Goal: Check status: Check status

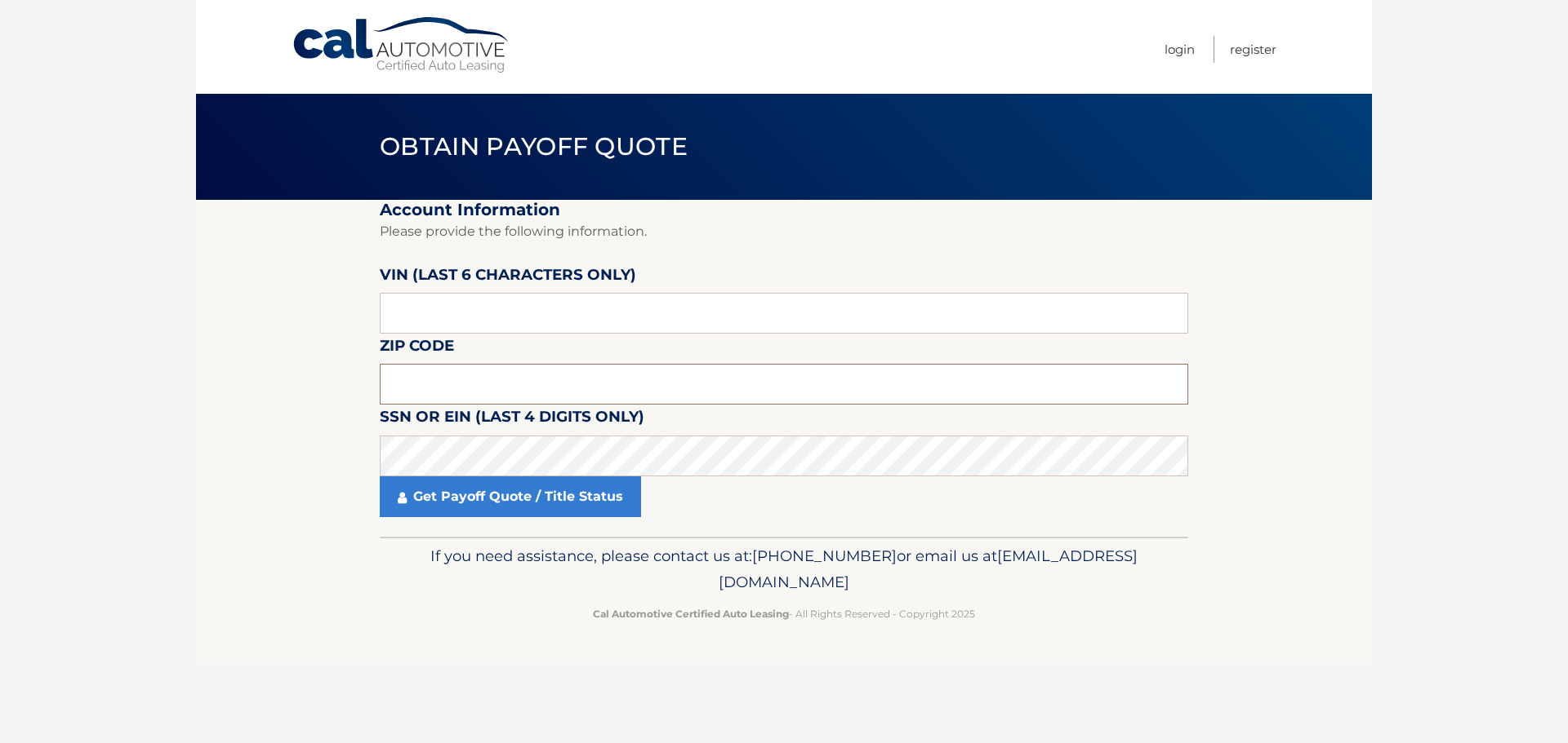
click at [435, 388] on input "text" at bounding box center [784, 384] width 808 height 41
type input "11706"
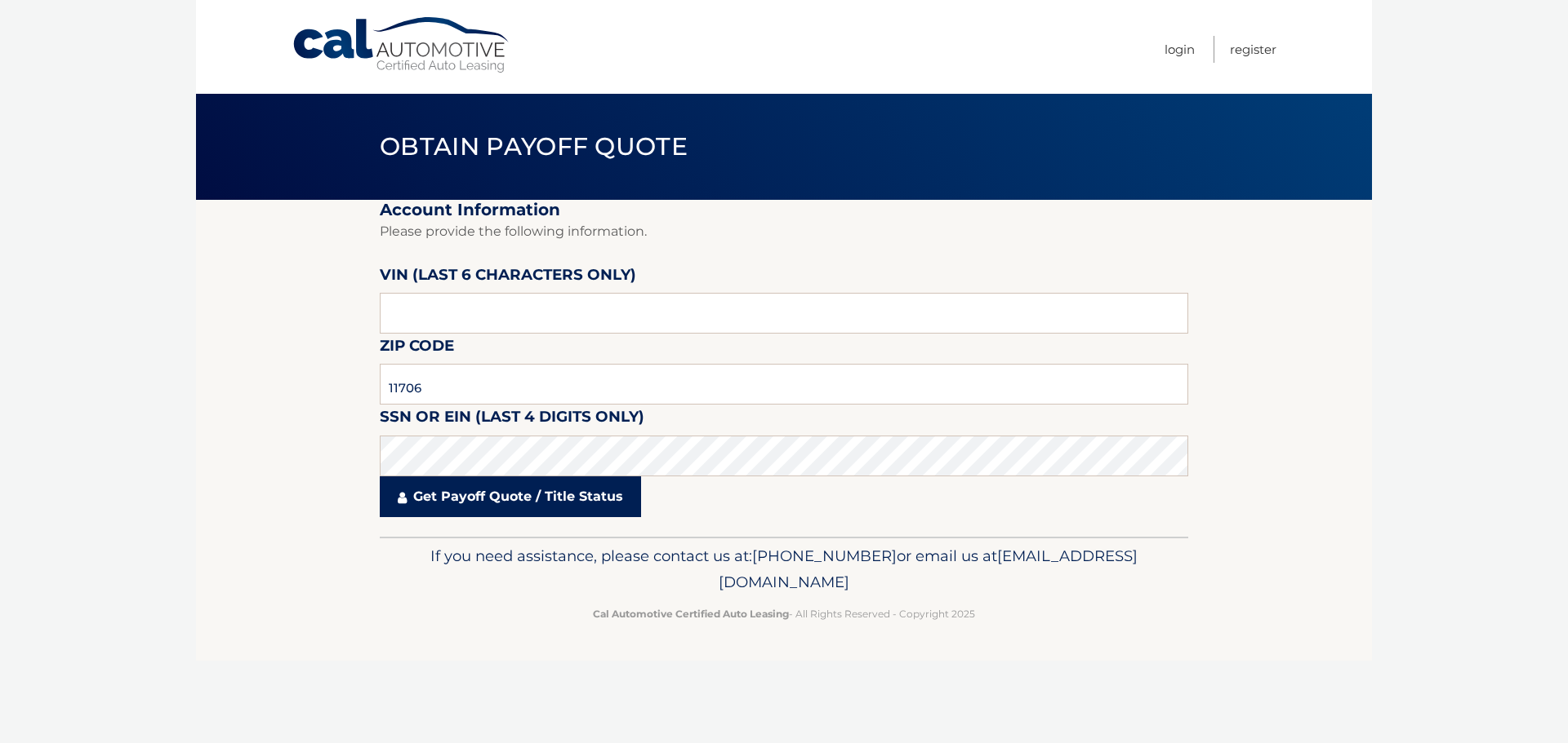
click at [442, 494] on link "Get Payoff Quote / Title Status" at bounding box center [510, 497] width 261 height 41
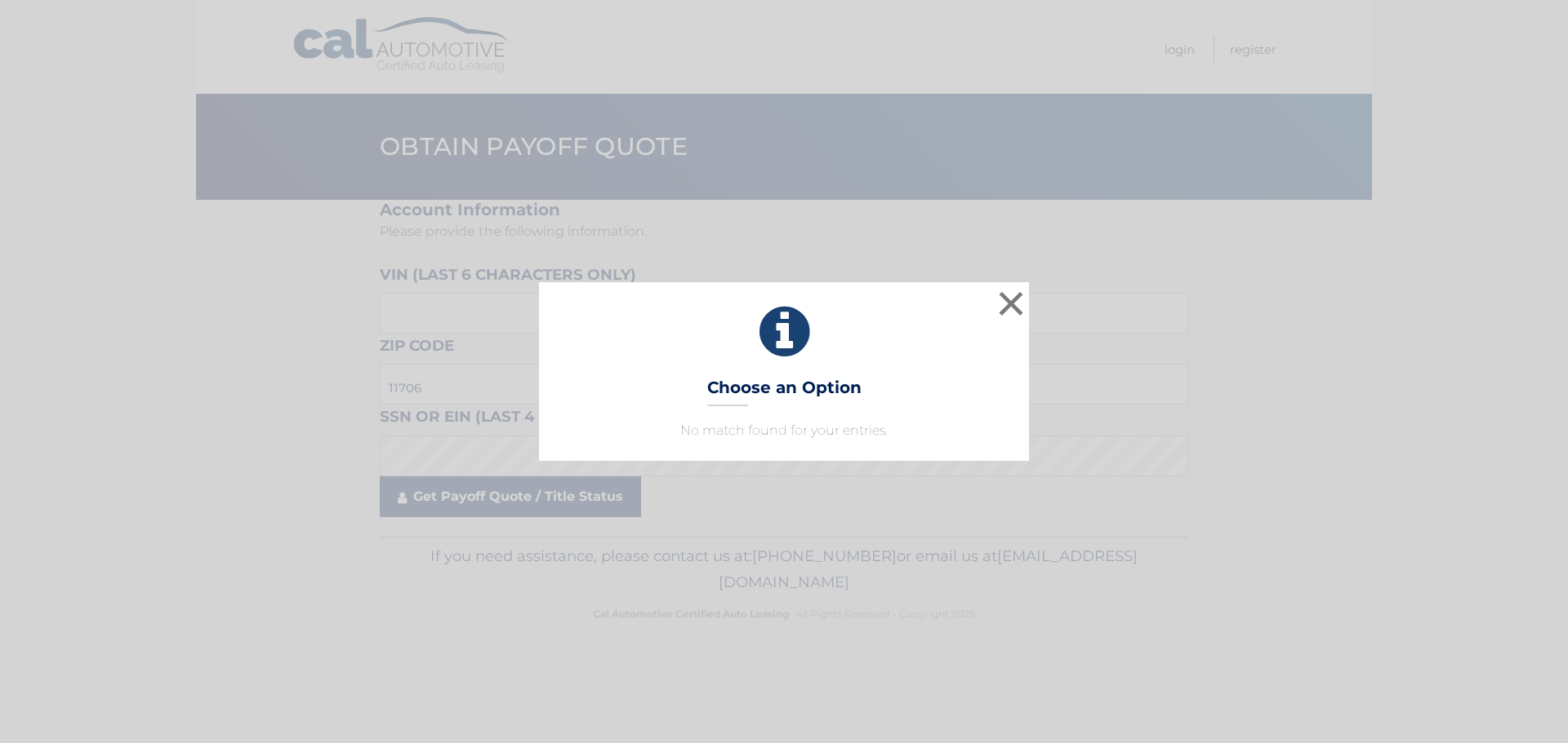
click at [442, 494] on div "× Choose an Option No match found for your entries. This is what you see on sec…" at bounding box center [784, 372] width 1568 height 743
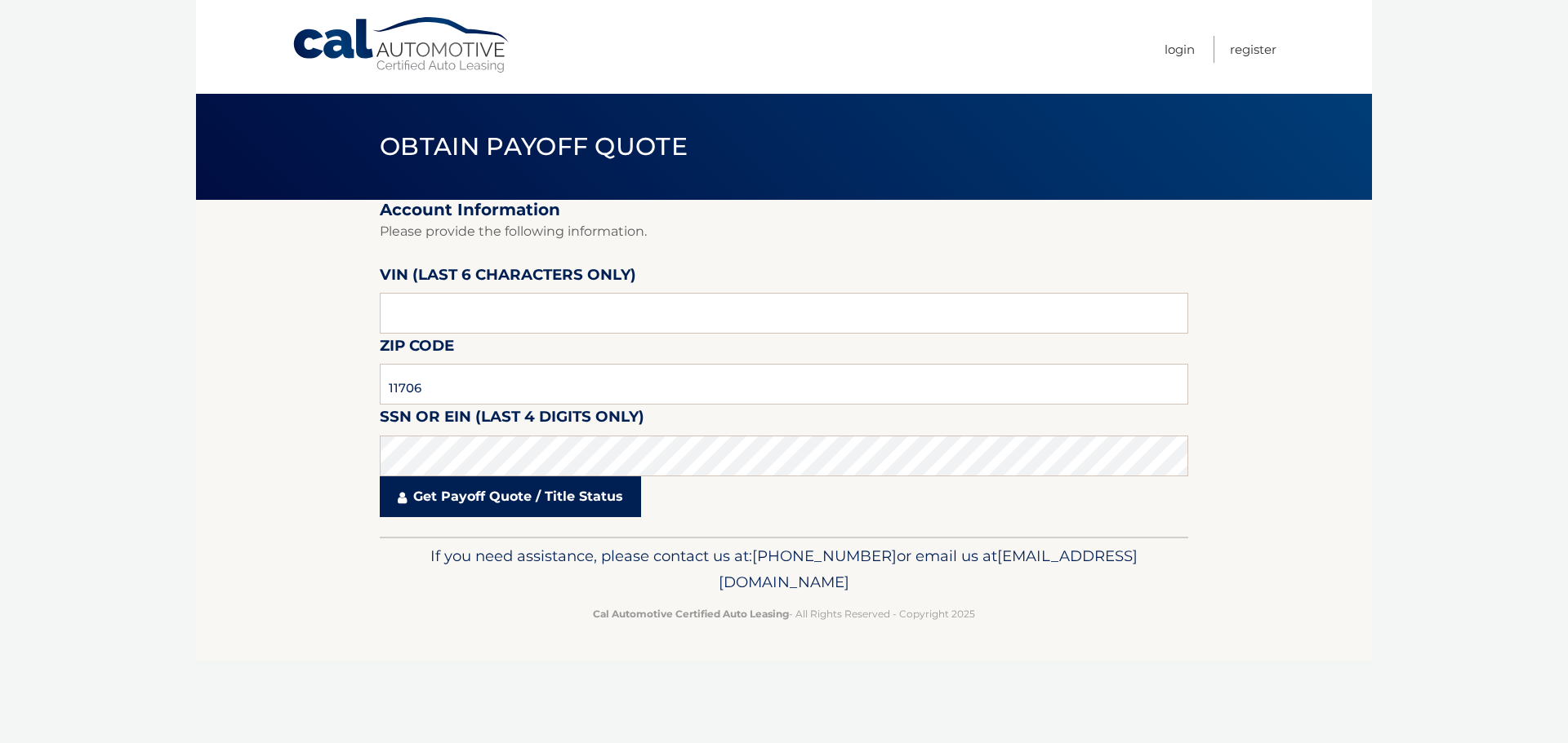
click at [442, 494] on link "Get Payoff Quote / Title Status" at bounding box center [510, 497] width 261 height 41
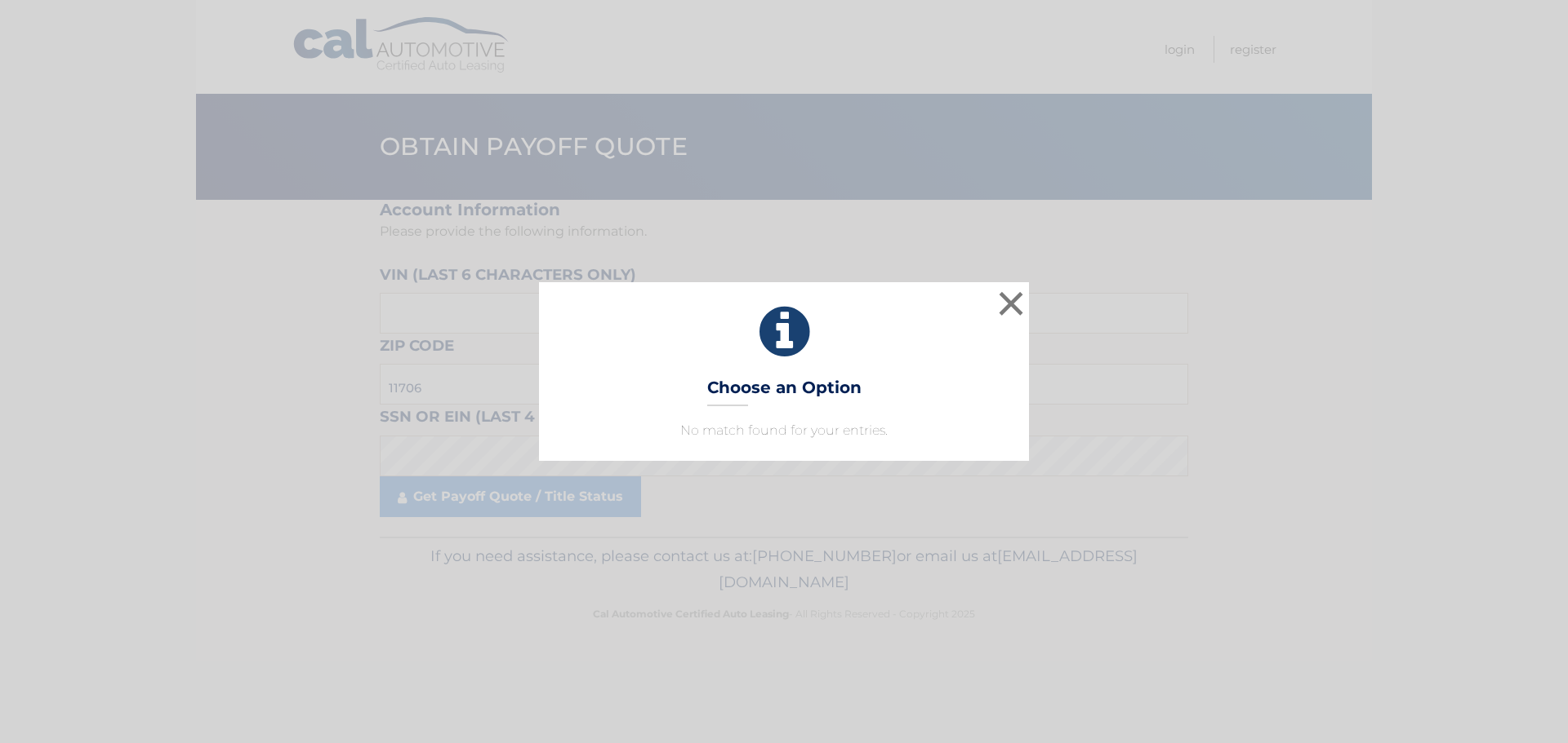
click at [557, 508] on div "× Choose an Option No match found for your entries. This is what you see on sec…" at bounding box center [784, 372] width 1568 height 743
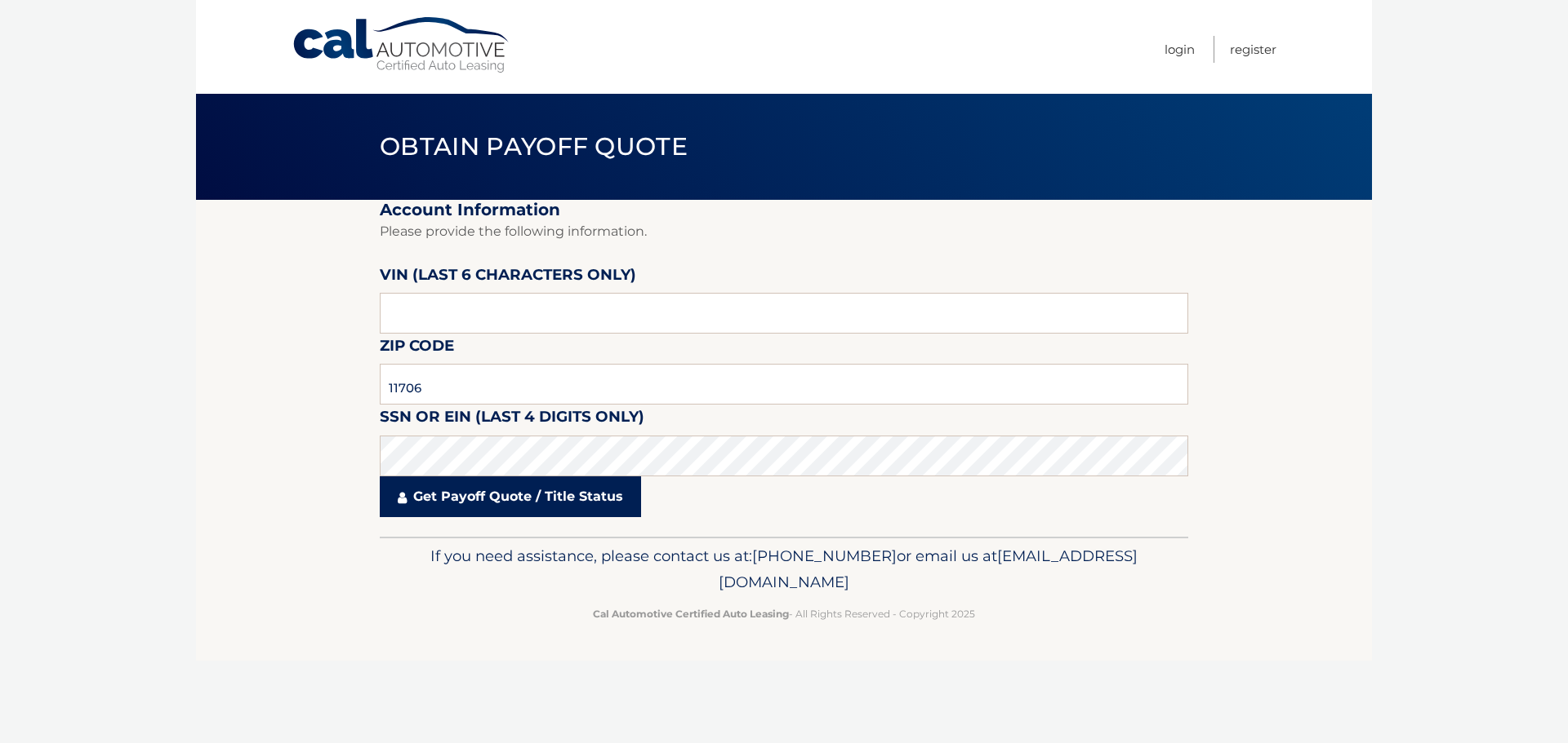
click at [482, 488] on link "Get Payoff Quote / Title Status" at bounding box center [510, 497] width 261 height 41
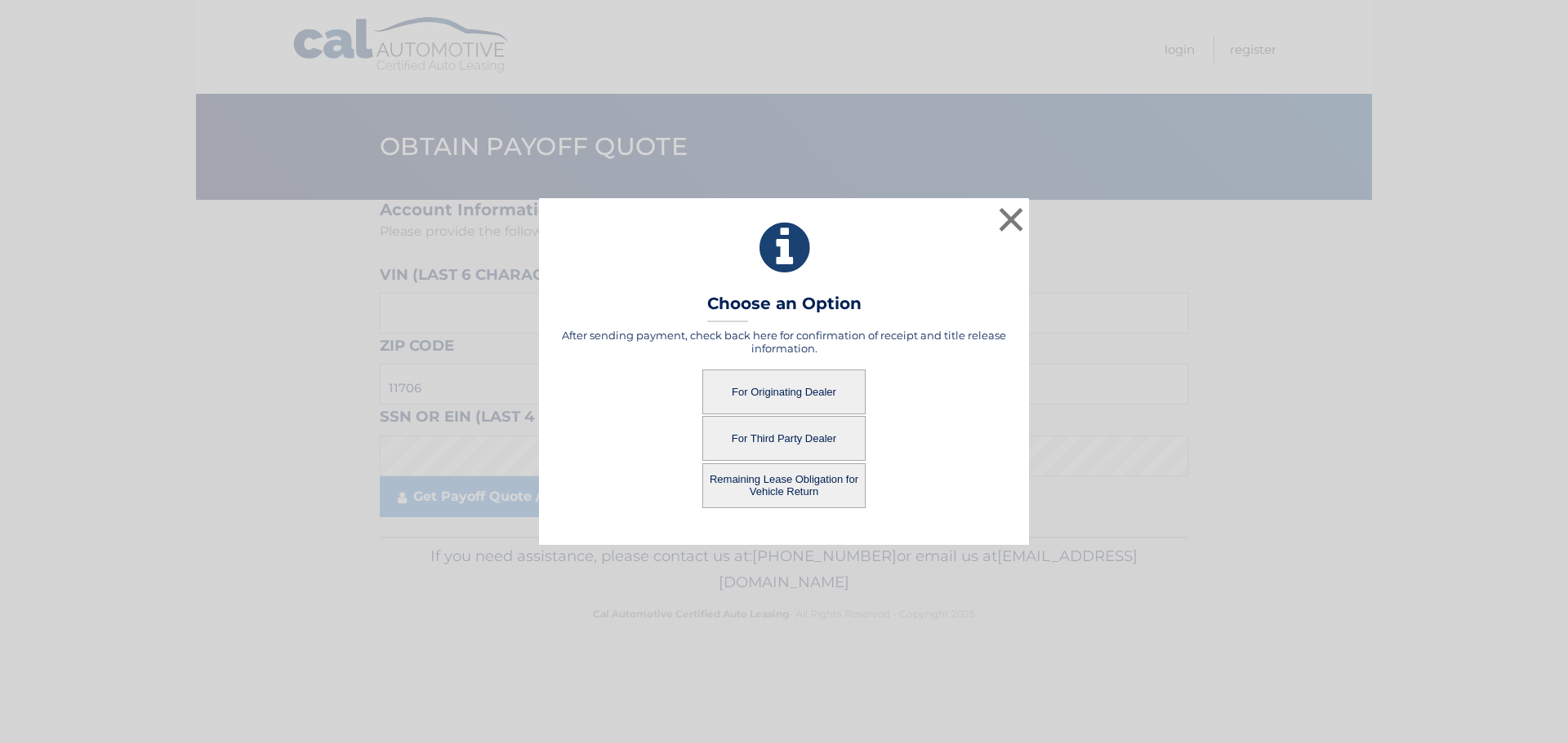
click at [772, 398] on button "For Originating Dealer" at bounding box center [784, 392] width 163 height 45
